Goal: Information Seeking & Learning: Learn about a topic

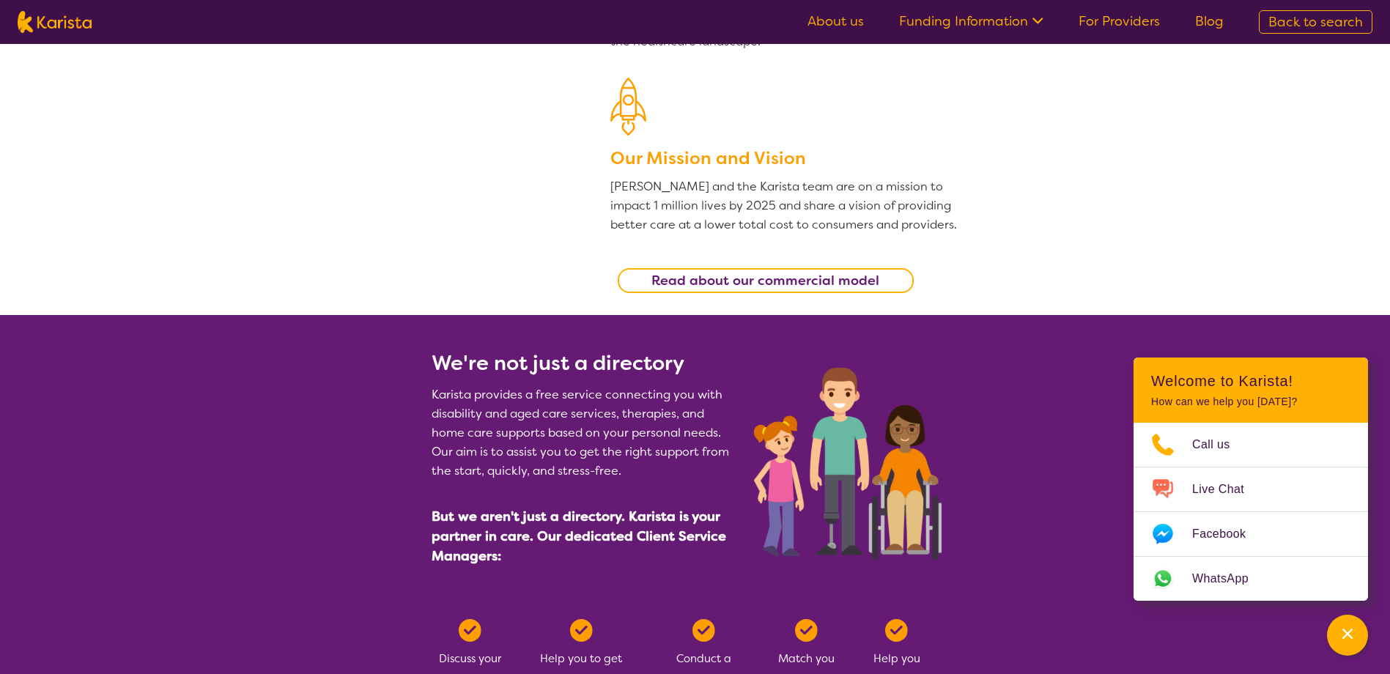
scroll to position [360, 0]
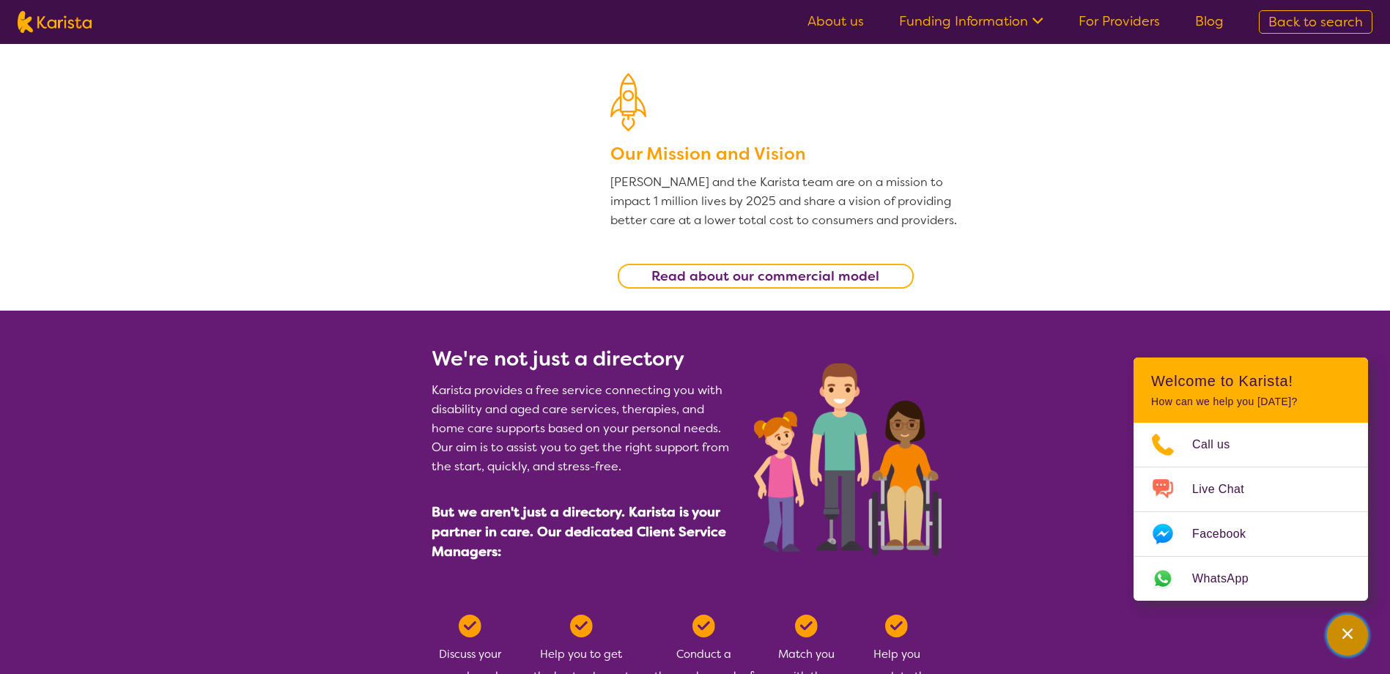
click at [1341, 634] on icon "Channel Menu" at bounding box center [1347, 633] width 15 height 15
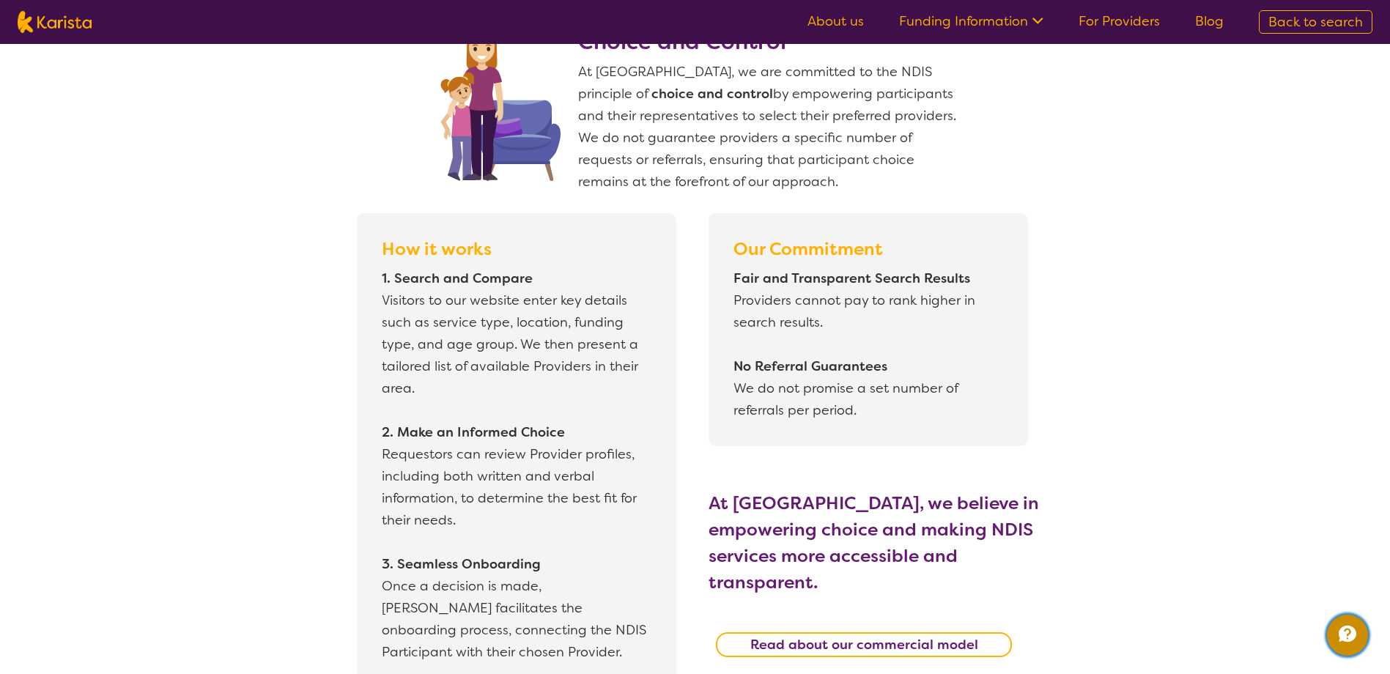
scroll to position [1190, 0]
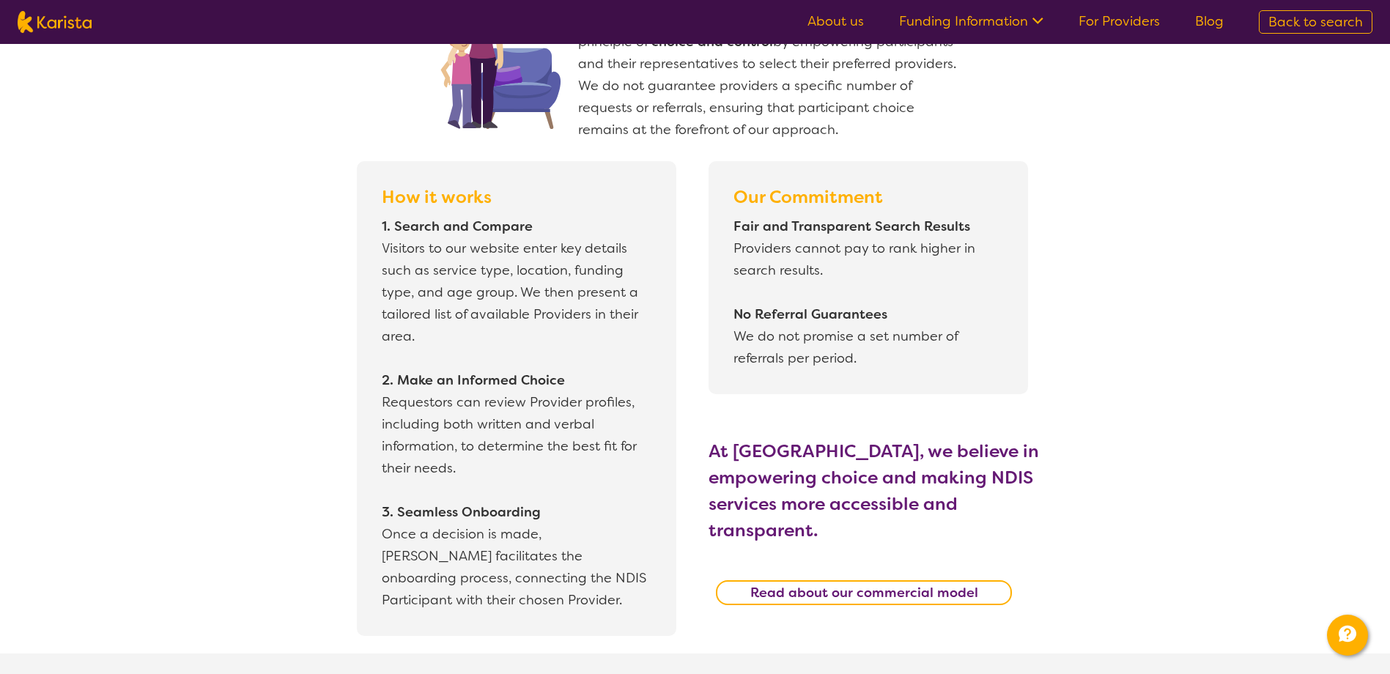
click at [854, 584] on b "Read about our commercial model" at bounding box center [864, 593] width 228 height 18
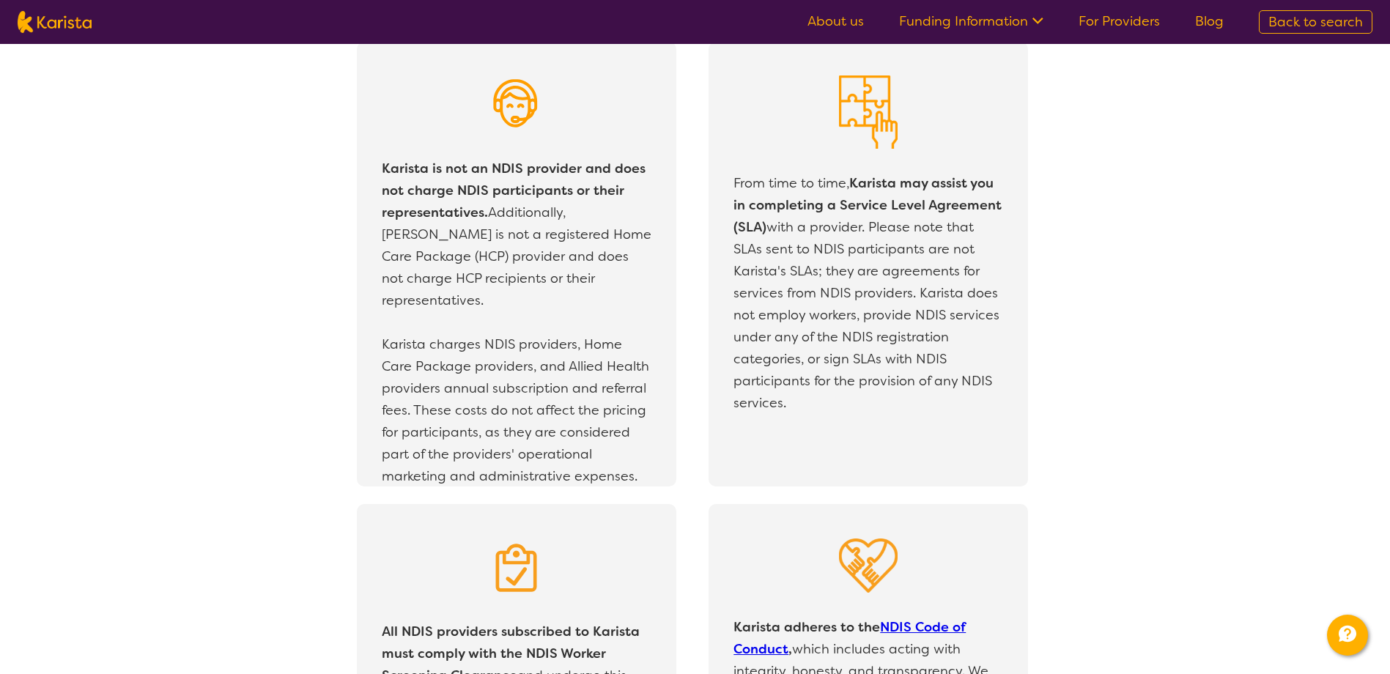
scroll to position [2585, 0]
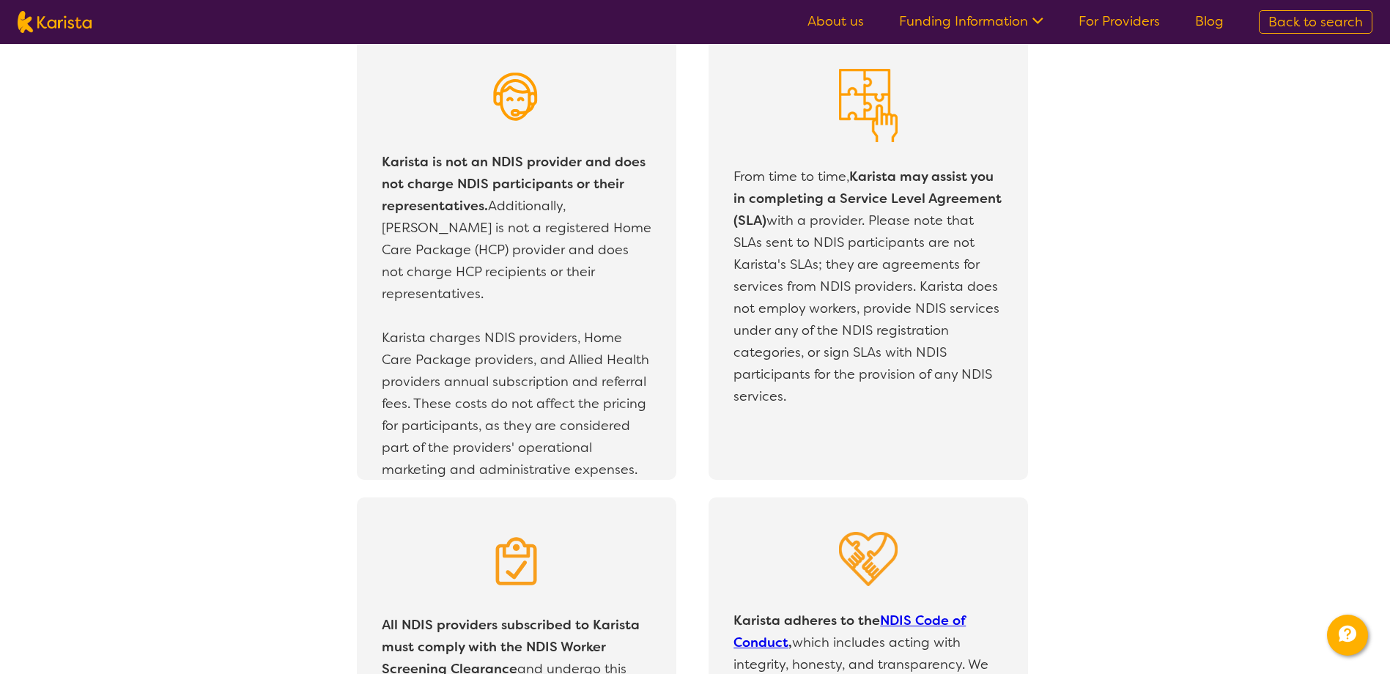
click at [547, 360] on p "Karista charges NDIS providers, Home Care Package providers, and Allied Health …" at bounding box center [517, 404] width 270 height 154
click at [501, 375] on p "Karista charges NDIS providers, Home Care Package providers, and Allied Health …" at bounding box center [517, 404] width 270 height 154
click at [418, 382] on p "Karista charges NDIS providers, Home Care Package providers, and Allied Health …" at bounding box center [517, 404] width 270 height 154
click at [598, 390] on p "Karista charges NDIS providers, Home Care Package providers, and Allied Health …" at bounding box center [517, 404] width 270 height 154
click at [599, 421] on p "Karista charges NDIS providers, Home Care Package providers, and Allied Health …" at bounding box center [517, 404] width 270 height 154
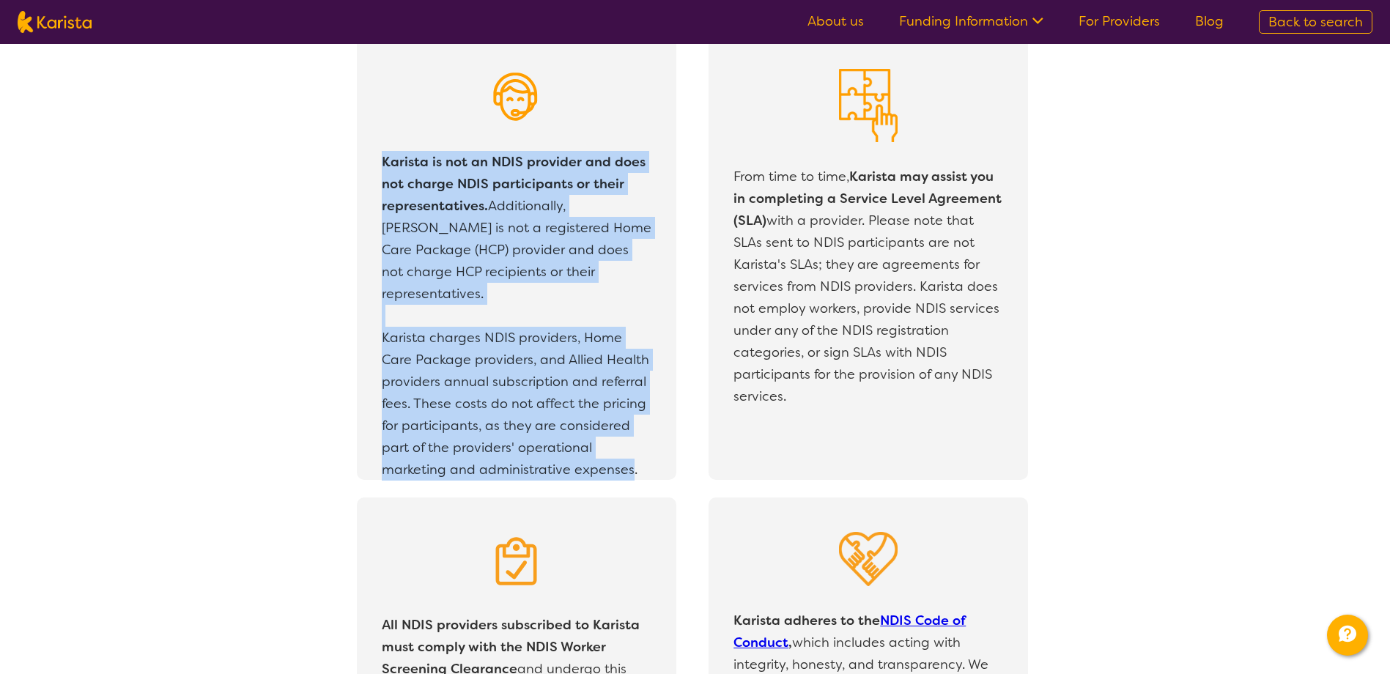
drag, startPoint x: 632, startPoint y: 449, endPoint x: 369, endPoint y: 167, distance: 385.2
click at [369, 167] on div "Karista is not an NDIS provider and does not charge NDIS participants or their …" at bounding box center [516, 257] width 319 height 445
drag, startPoint x: 369, startPoint y: 167, endPoint x: 443, endPoint y: 182, distance: 74.9
copy p "Karista is not an NDIS provider and does not charge NDIS participants or their …"
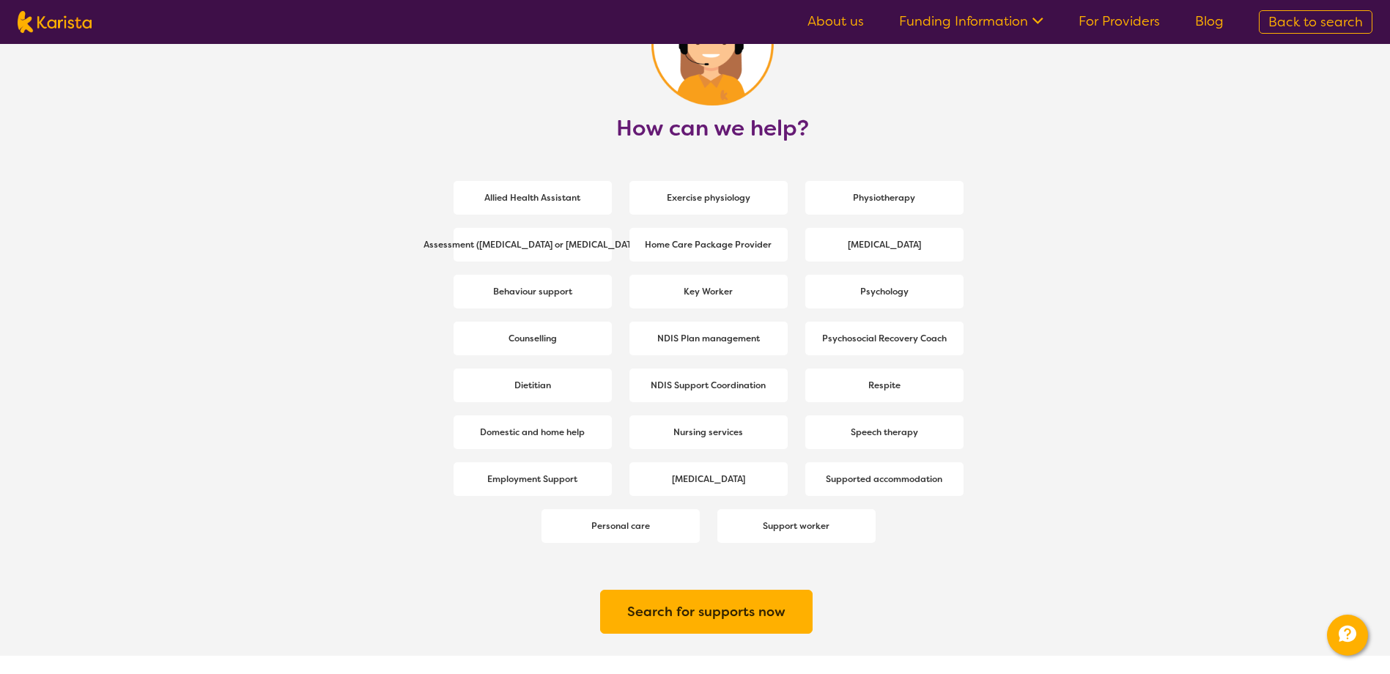
scroll to position [1821, 0]
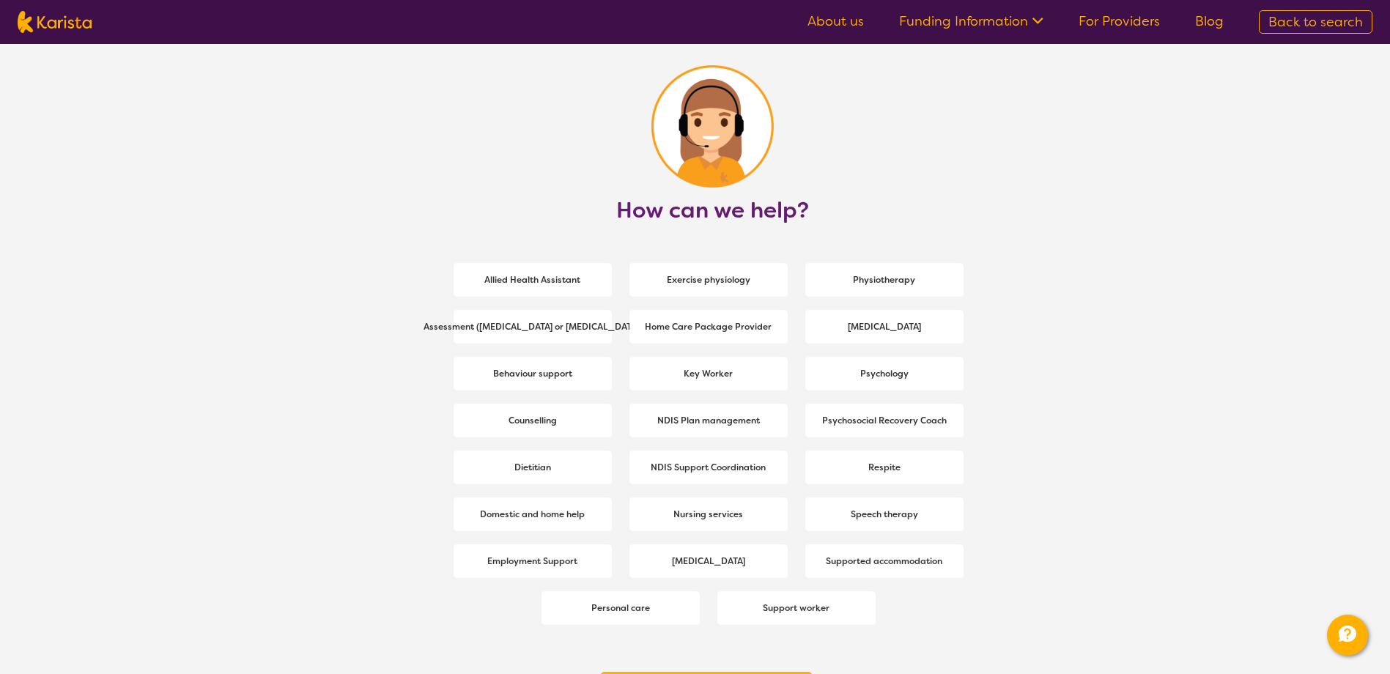
click at [1038, 21] on icon at bounding box center [1037, 21] width 11 height 7
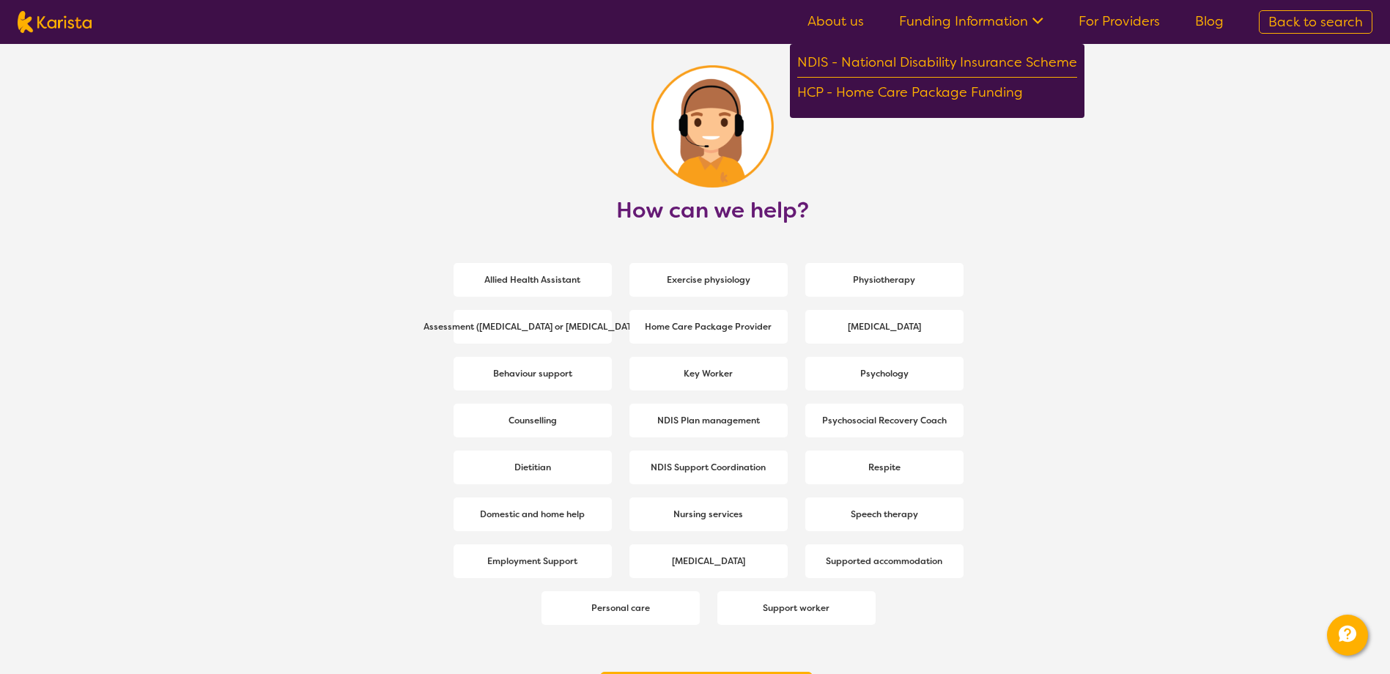
click at [1147, 193] on section "How can we help? Allied Health Assistant Exercise physiology Physiotherapy Asse…" at bounding box center [695, 380] width 1390 height 715
click at [1206, 199] on section "How can we help? Allied Health Assistant Exercise physiology Physiotherapy Asse…" at bounding box center [695, 380] width 1390 height 715
click at [1125, 18] on link "For Providers" at bounding box center [1118, 21] width 81 height 18
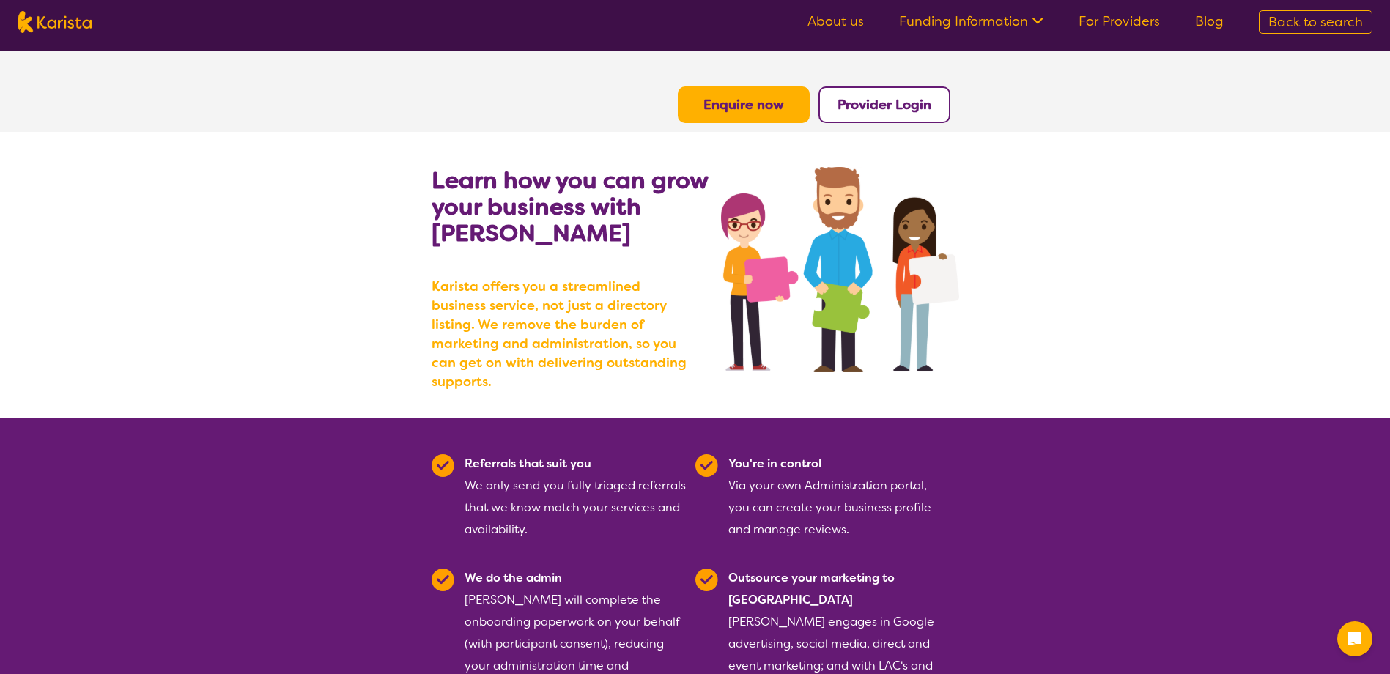
click at [1070, 582] on section "Referrals that suit you We only send you fully triaged referrals that we know m…" at bounding box center [695, 631] width 1390 height 426
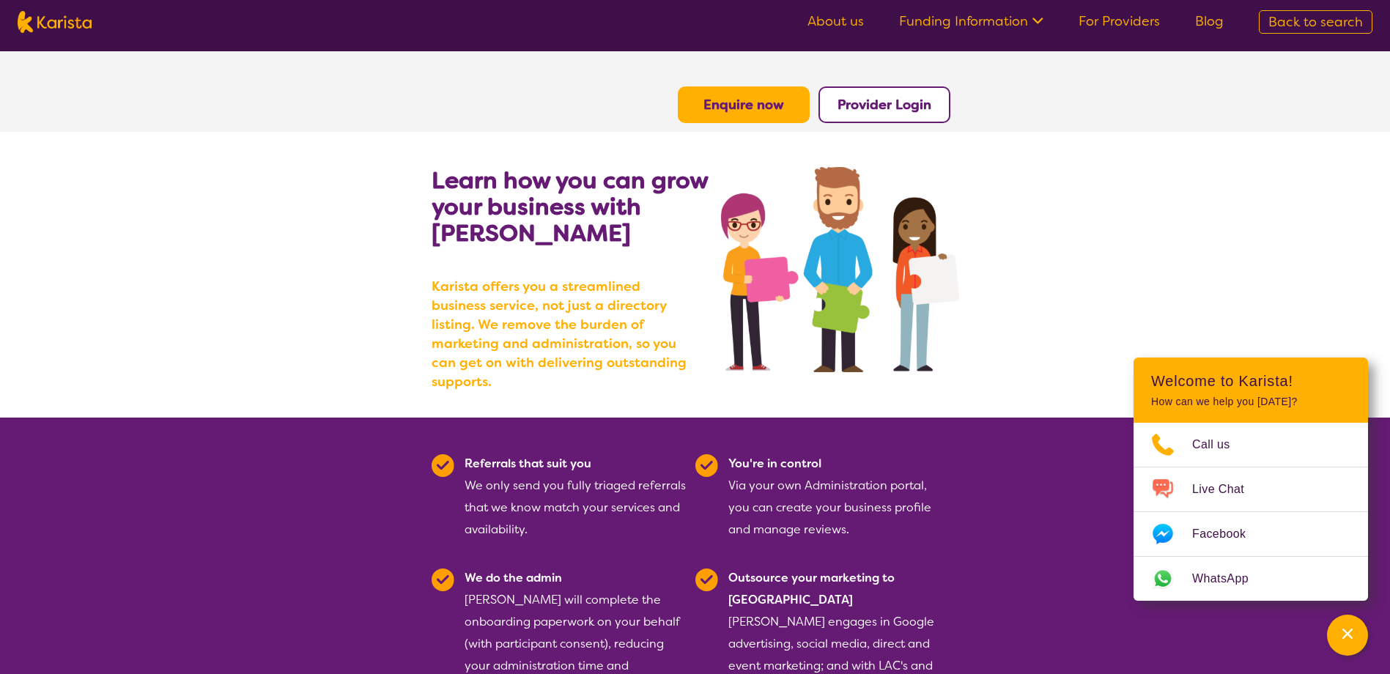
scroll to position [117, 0]
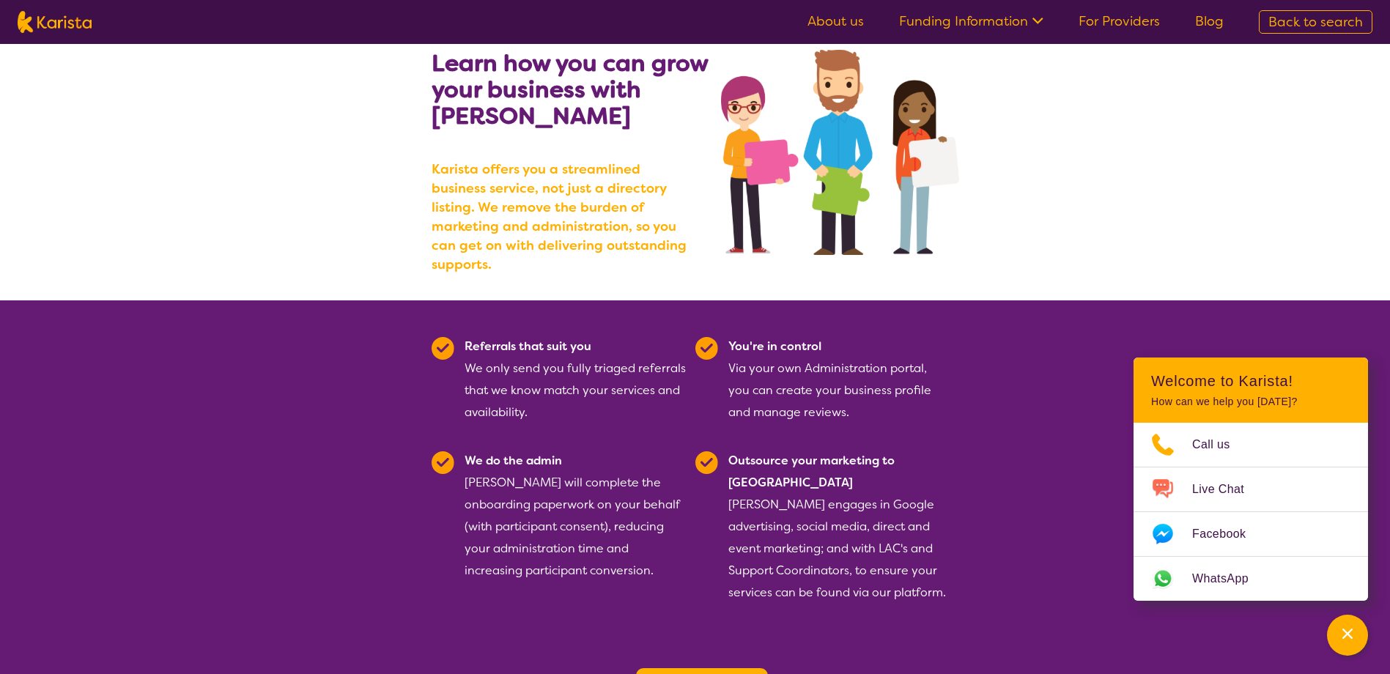
click at [1215, 19] on link "Blog" at bounding box center [1209, 21] width 29 height 18
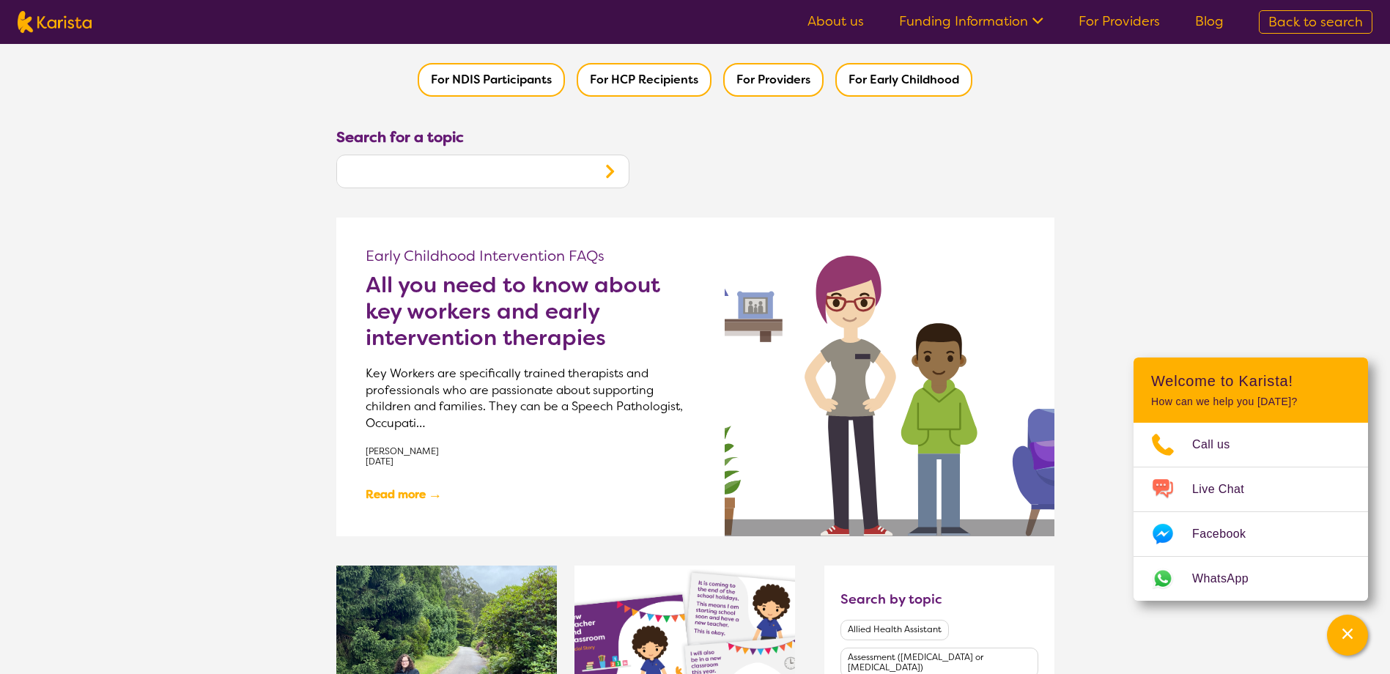
scroll to position [114, 0]
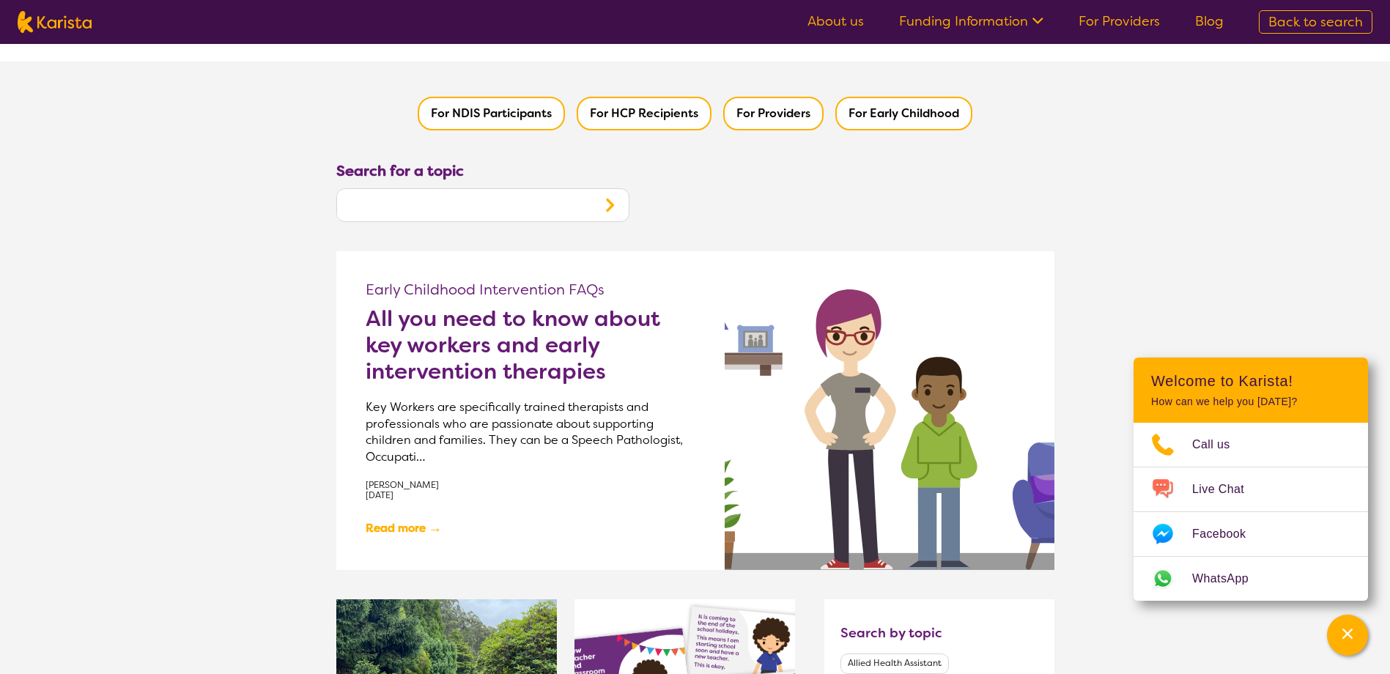
click at [772, 106] on button "For Providers" at bounding box center [773, 114] width 100 height 34
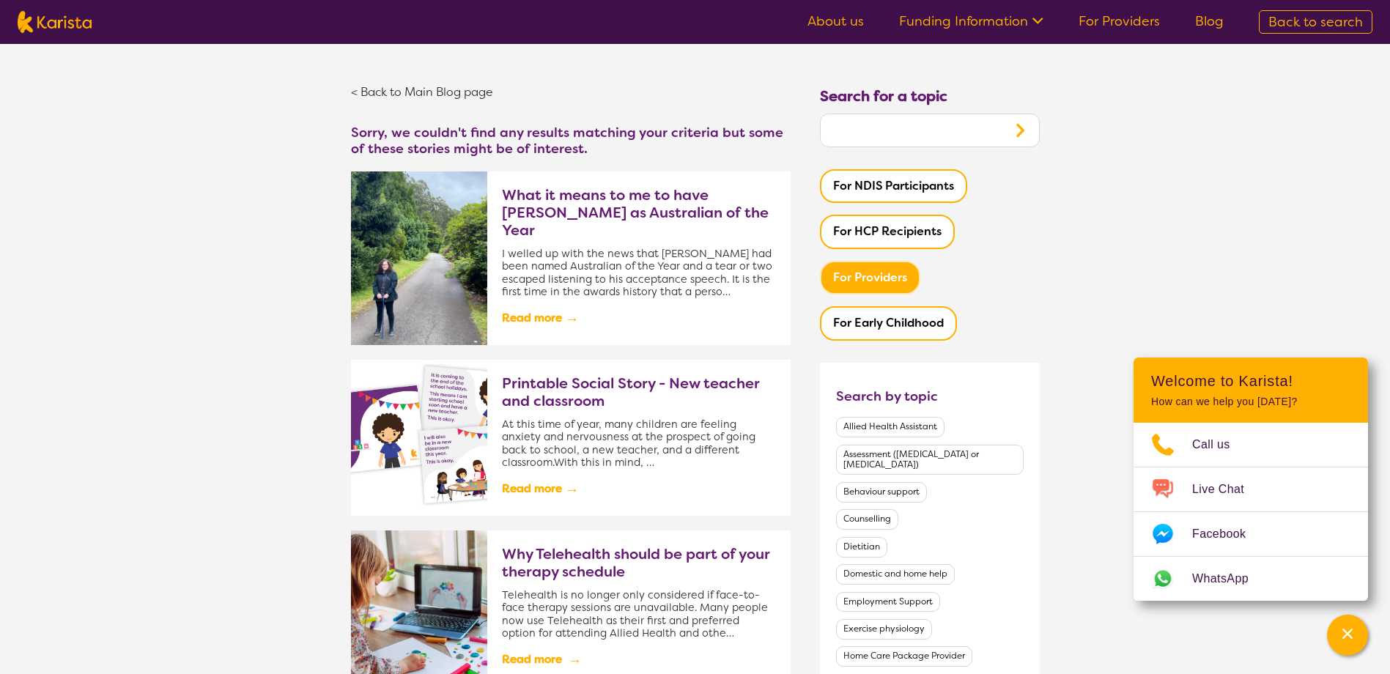
click at [550, 647] on link "Read more →" at bounding box center [638, 659] width 273 height 25
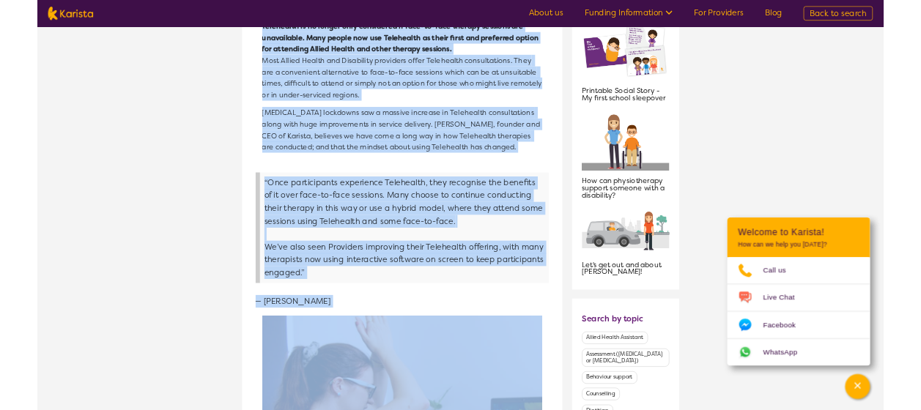
scroll to position [731, 0]
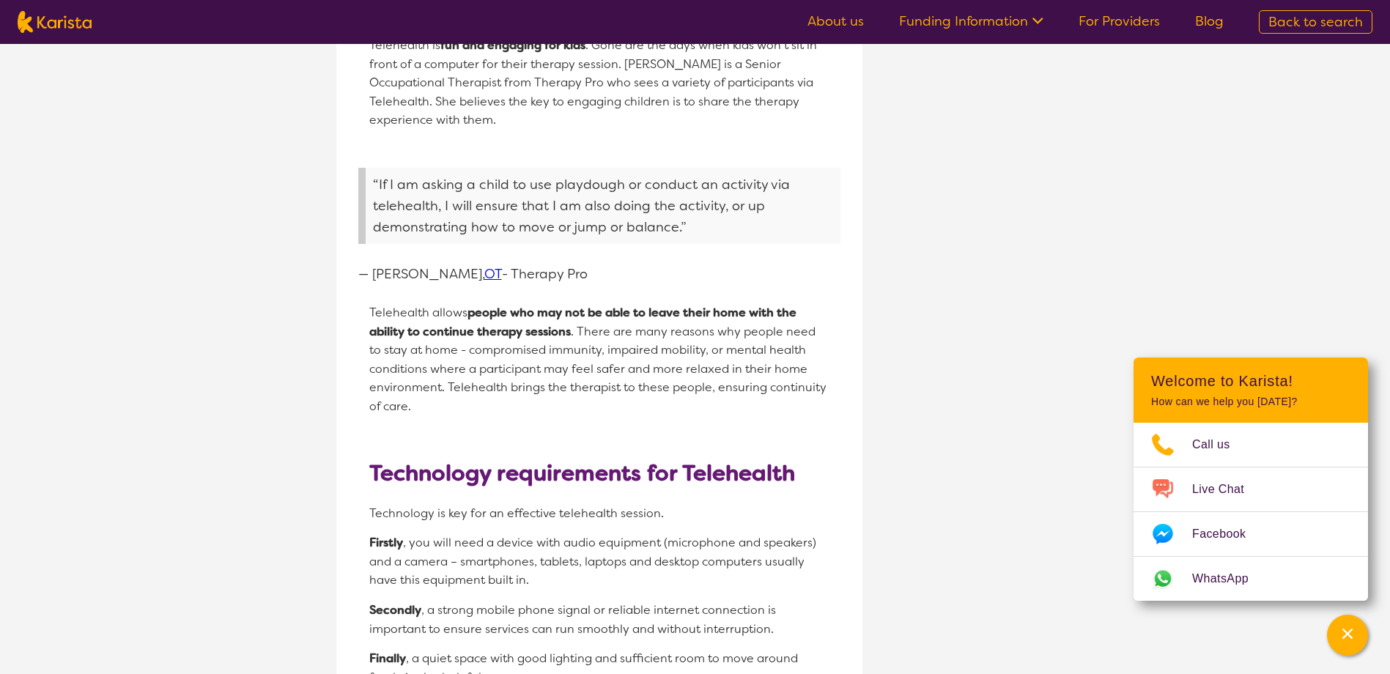
scroll to position [2164, 0]
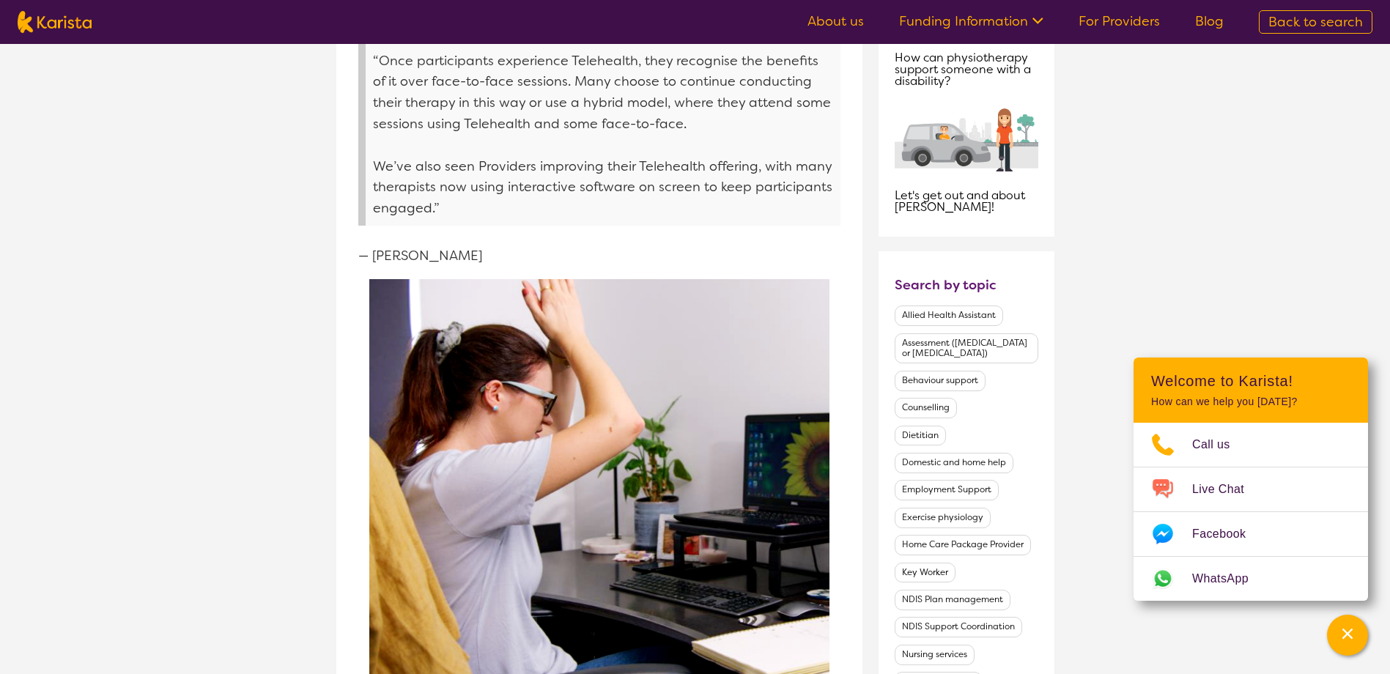
scroll to position [878, 0]
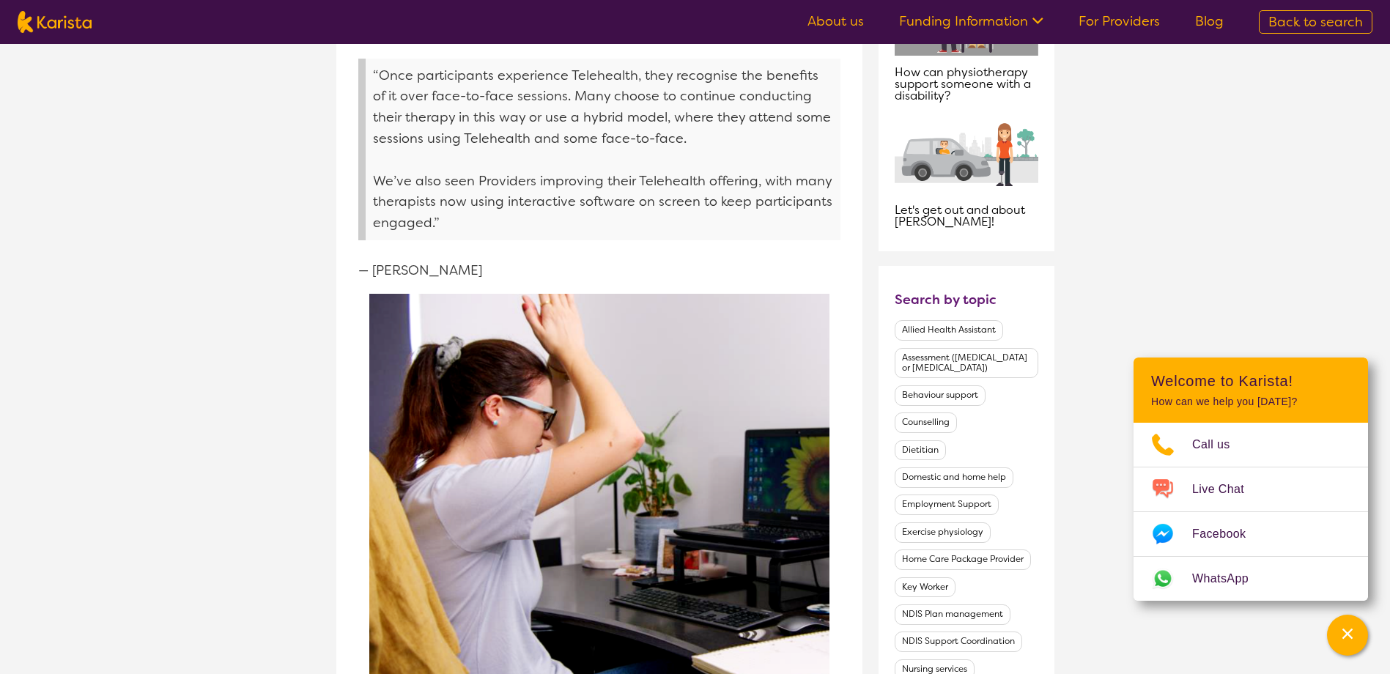
click at [825, 18] on link "About us" at bounding box center [835, 21] width 56 height 18
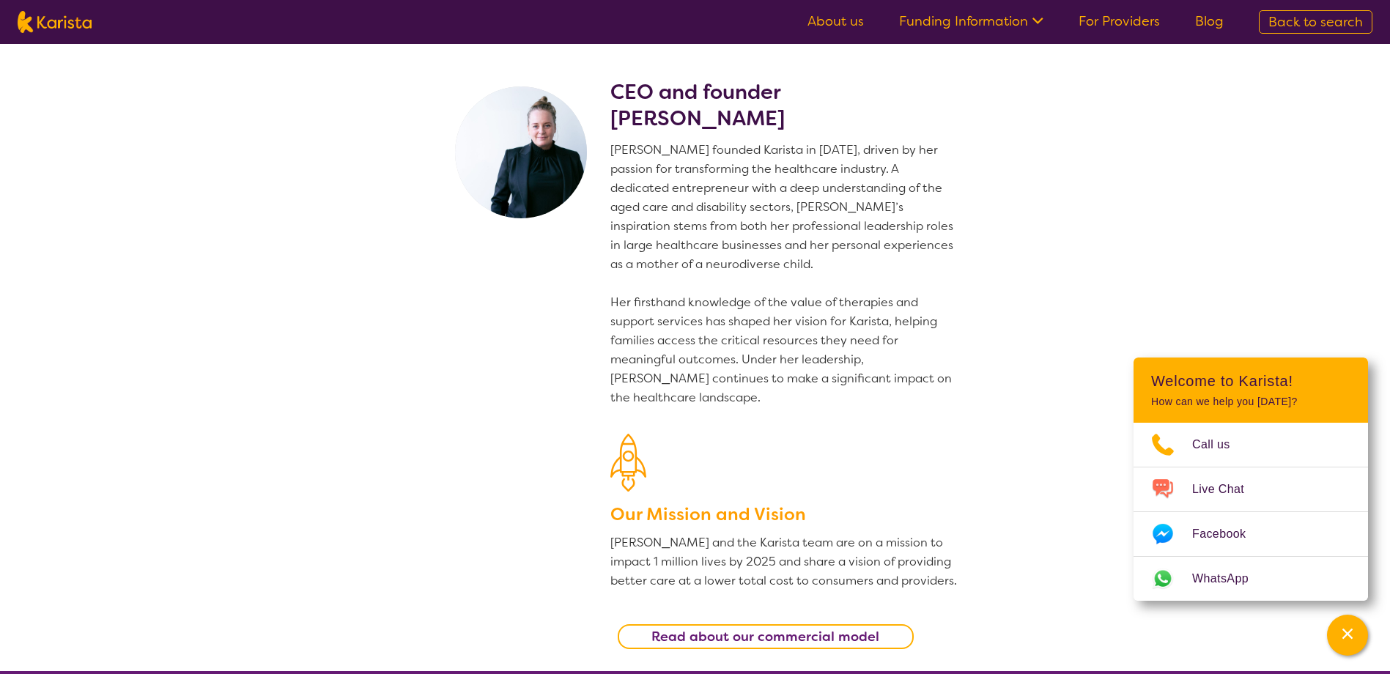
click at [857, 260] on p "Danielle founded Karista in 2016, driven by her passion for transforming the he…" at bounding box center [784, 274] width 349 height 267
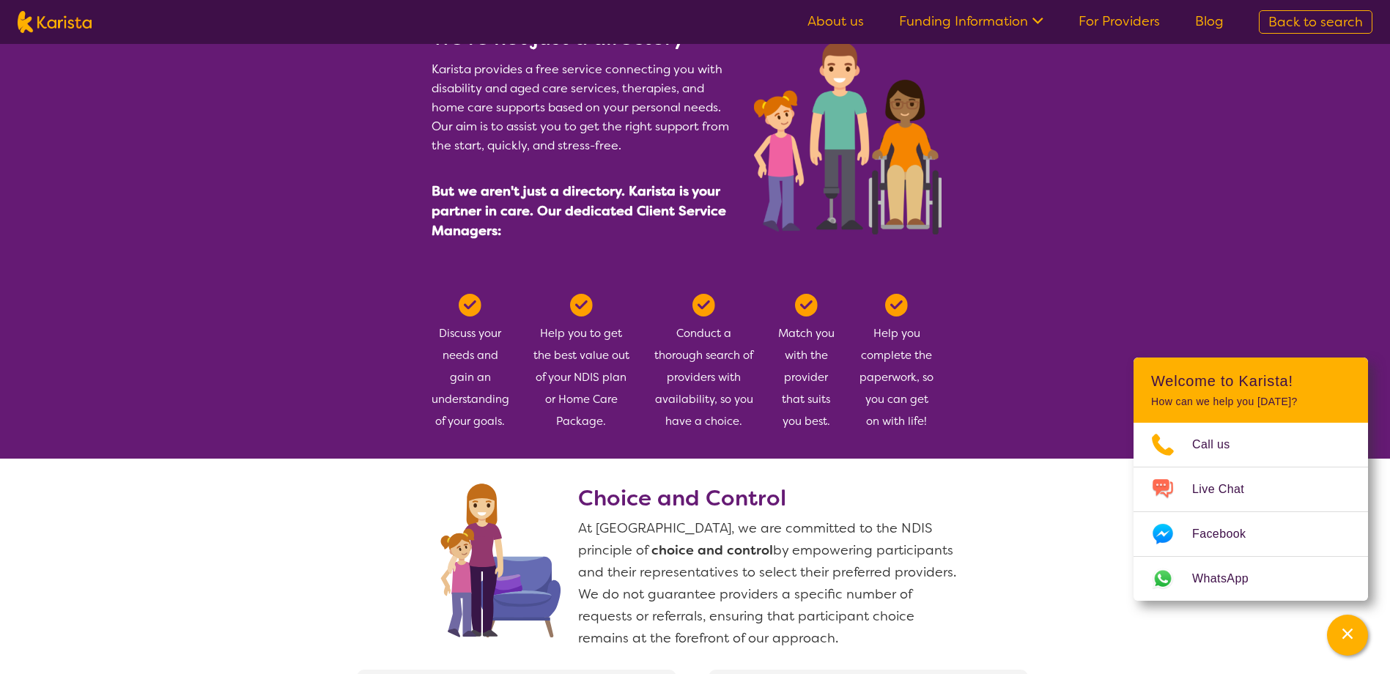
scroll to position [621, 0]
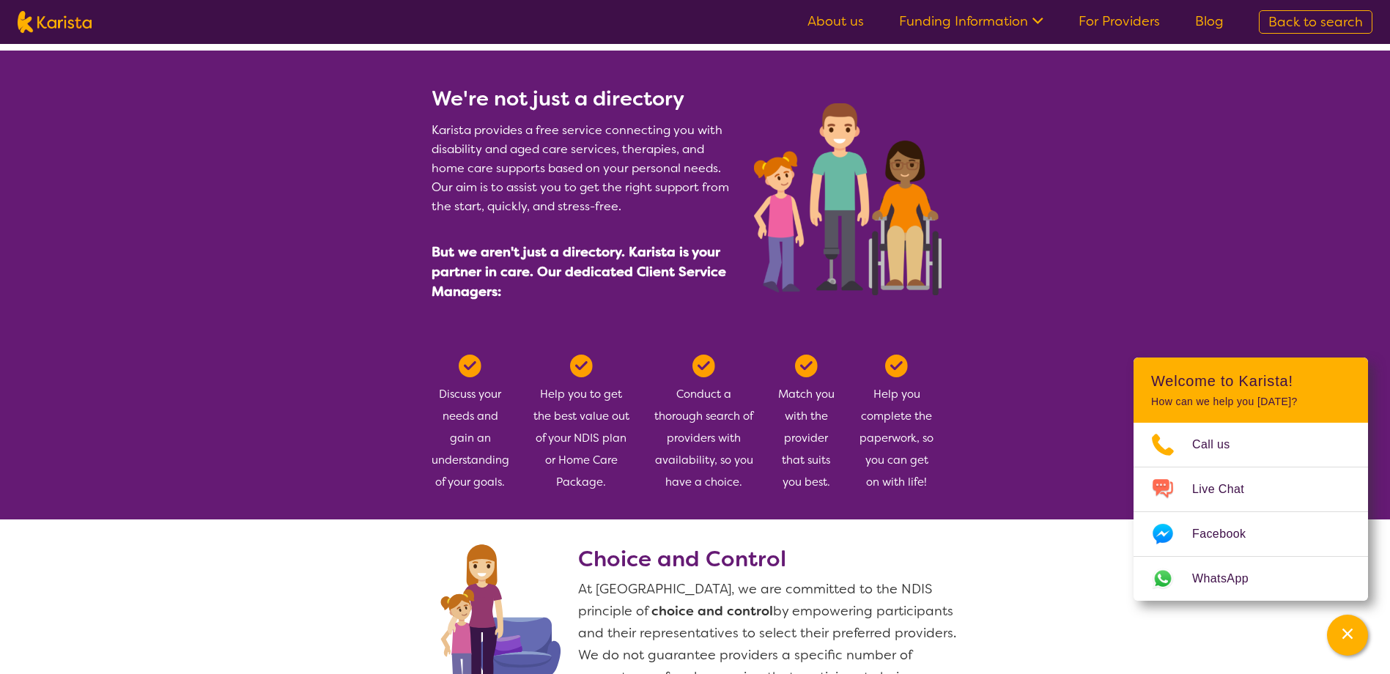
click at [1339, 125] on section "We're not just a directory Karista provides a free service connecting you with …" at bounding box center [695, 285] width 1390 height 469
